Goal: Communication & Community: Connect with others

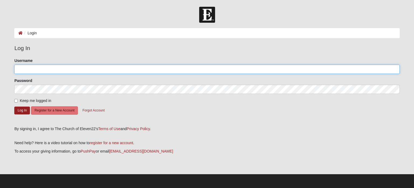
click at [46, 69] on input "Username" at bounding box center [207, 68] width 386 height 9
type input "[PERSON_NAME][EMAIL_ADDRESS][DOMAIN_NAME]"
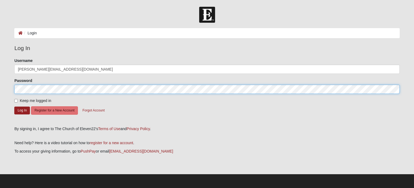
click at [14, 106] on button "Log In" at bounding box center [22, 110] width 16 height 8
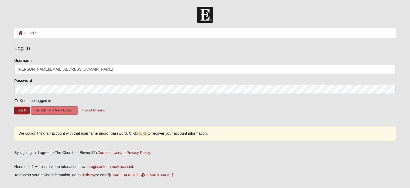
click at [16, 99] on input "Keep me logged in" at bounding box center [16, 101] width 4 height 4
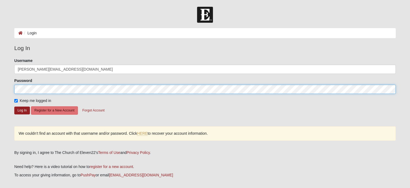
click at [14, 106] on button "Log In" at bounding box center [22, 110] width 16 height 8
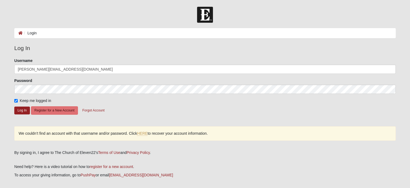
click at [19, 100] on label "Keep me logged in" at bounding box center [32, 101] width 37 height 6
click at [18, 100] on input "Keep me logged in" at bounding box center [16, 101] width 4 height 4
checkbox input "false"
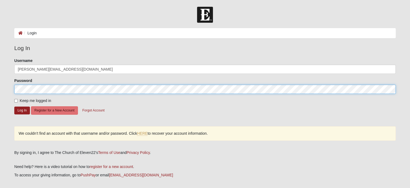
click at [14, 106] on button "Log In" at bounding box center [22, 110] width 16 height 8
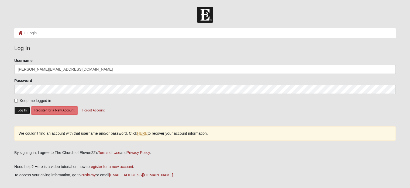
click at [23, 108] on button "Log In" at bounding box center [22, 110] width 16 height 8
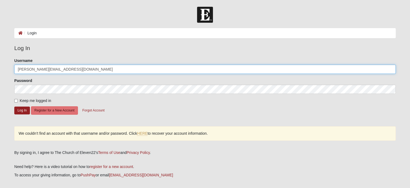
drag, startPoint x: 99, startPoint y: 72, endPoint x: 25, endPoint y: 78, distance: 74.0
click at [25, 78] on form "Please correct the following: Username carly@brightpointventures.com Password K…" at bounding box center [205, 90] width 382 height 64
type input "carly.guidi"
click at [14, 106] on button "Log In" at bounding box center [22, 110] width 16 height 8
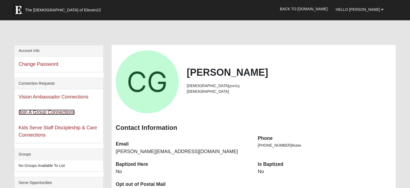
click at [48, 112] on link "Join A Group Connections" at bounding box center [47, 111] width 56 height 5
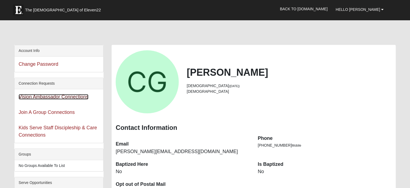
click at [43, 98] on link "Vision Ambassador Connections" at bounding box center [54, 96] width 70 height 5
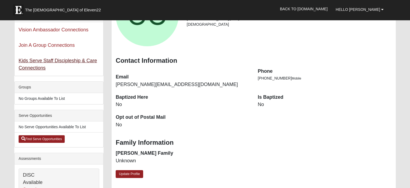
scroll to position [67, 0]
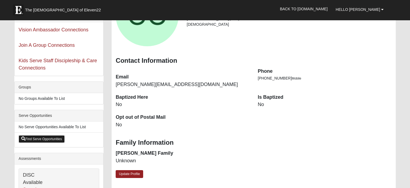
click at [46, 138] on link "Find Serve Opportunities" at bounding box center [42, 139] width 46 height 8
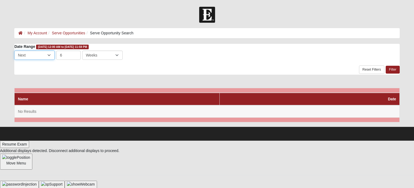
click at [48, 55] on select "Last Next" at bounding box center [34, 54] width 40 height 9
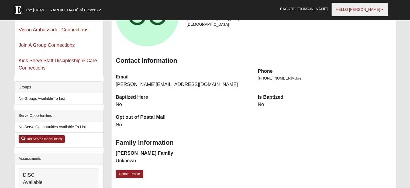
click at [383, 9] on b at bounding box center [383, 10] width 2 height 4
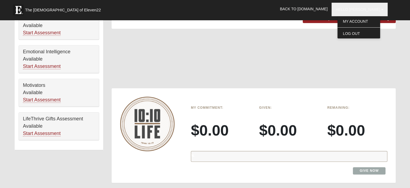
scroll to position [311, 0]
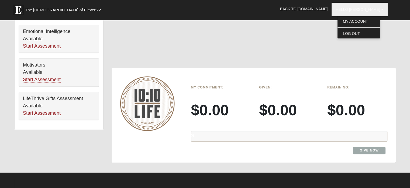
click at [179, 48] on div at bounding box center [254, 41] width 284 height 54
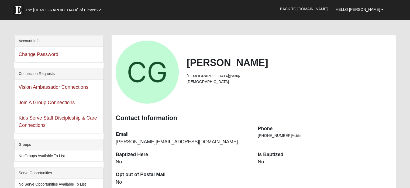
scroll to position [10, 0]
click at [50, 6] on link "The [DEMOGRAPHIC_DATA] of Eleven22" at bounding box center [64, 8] width 108 height 13
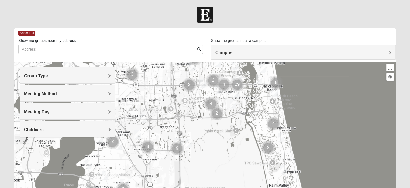
drag, startPoint x: 195, startPoint y: 163, endPoint x: 227, endPoint y: 78, distance: 91.1
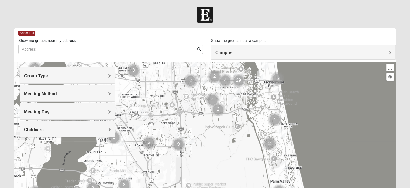
click at [305, 17] on form "Hello [PERSON_NAME] My Account Log Out Find A Group Error" at bounding box center [205, 152] width 410 height 290
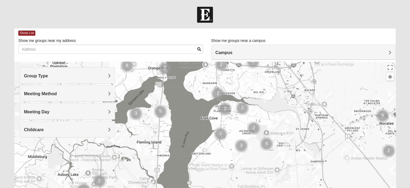
drag, startPoint x: 175, startPoint y: 146, endPoint x: 216, endPoint y: 83, distance: 75.5
click at [215, 85] on div at bounding box center [205, 170] width 382 height 216
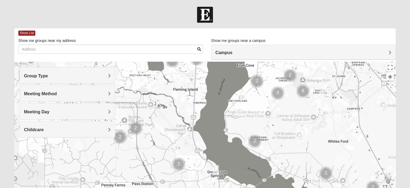
drag, startPoint x: 154, startPoint y: 147, endPoint x: 175, endPoint y: 141, distance: 21.3
click at [171, 142] on div at bounding box center [205, 170] width 382 height 216
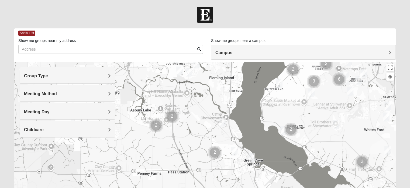
click at [156, 127] on img "Cluster of 2 groups" at bounding box center [156, 125] width 18 height 18
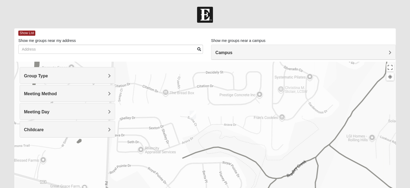
click at [193, 114] on img "1825 Mixed Fennell 32043" at bounding box center [193, 114] width 11 height 13
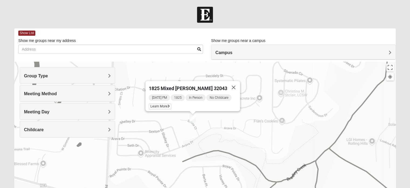
click at [192, 94] on span "In Person" at bounding box center [196, 97] width 20 height 6
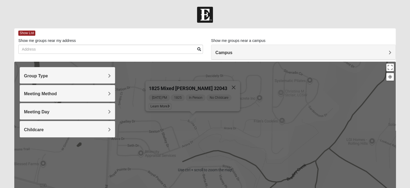
click at [168, 94] on span "[DATE] PM" at bounding box center [159, 97] width 21 height 6
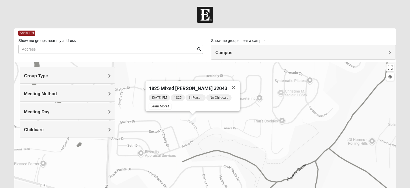
click at [188, 90] on div "1825 Mixed [PERSON_NAME] 32043" at bounding box center [188, 87] width 79 height 13
click at [195, 95] on span "In Person" at bounding box center [196, 97] width 20 height 6
click at [166, 104] on span "Learn More" at bounding box center [160, 106] width 23 height 6
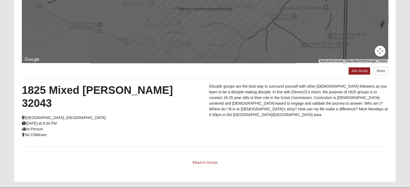
scroll to position [104, 0]
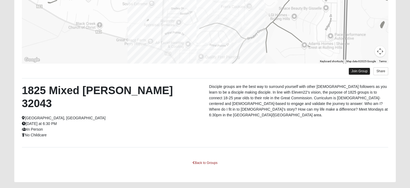
click at [361, 71] on link "Join Group" at bounding box center [360, 70] width 22 height 7
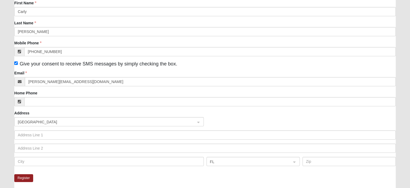
scroll to position [76, 0]
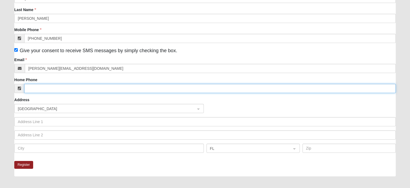
click at [159, 86] on input "Home Phone" at bounding box center [210, 88] width 372 height 9
type input "(904) 334-1701"
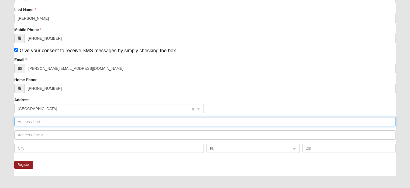
type input "2120 Romeo Point Lane"
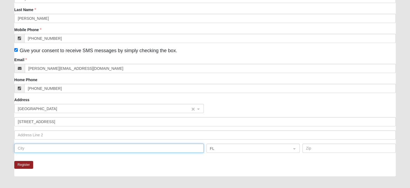
type input "FLEMING ISLAND"
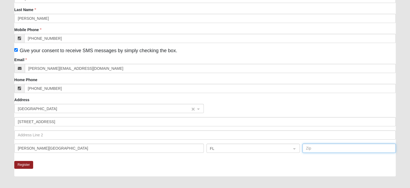
type input "32003"
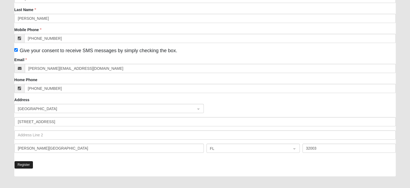
click at [26, 162] on button "Register" at bounding box center [23, 165] width 19 height 8
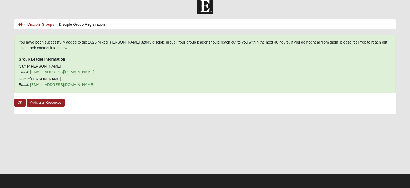
scroll to position [0, 0]
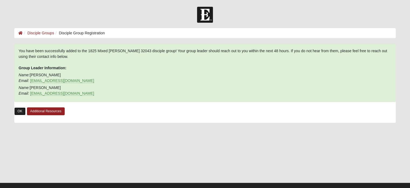
click at [20, 110] on link "OK" at bounding box center [19, 111] width 11 height 8
